Goal: Complete application form

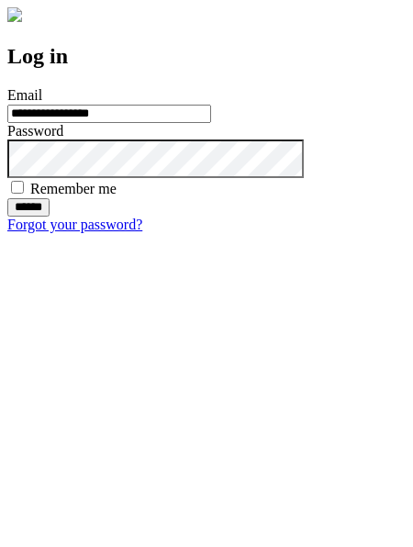
type input "**********"
click at [50, 216] on input "******" at bounding box center [28, 207] width 42 height 18
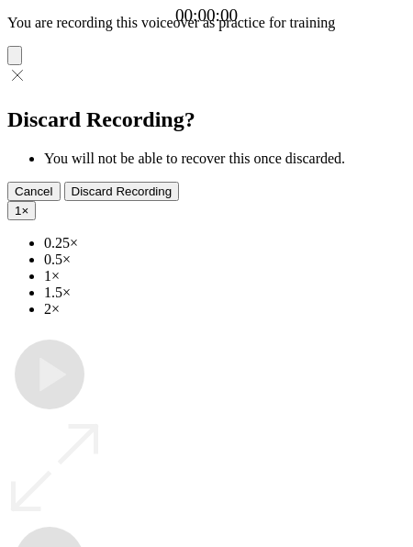
type input "**********"
